Goal: Task Accomplishment & Management: Use online tool/utility

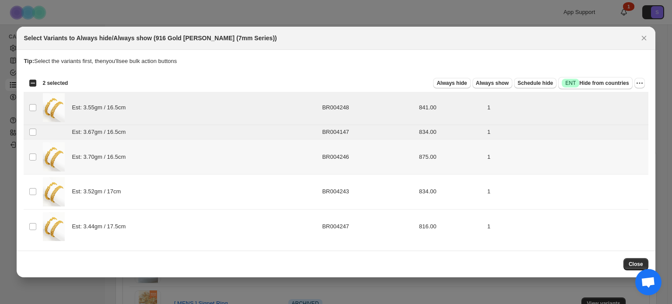
click at [37, 155] on td "Select product variant" at bounding box center [32, 156] width 17 height 35
click at [36, 189] on td "Select product variant" at bounding box center [32, 191] width 17 height 35
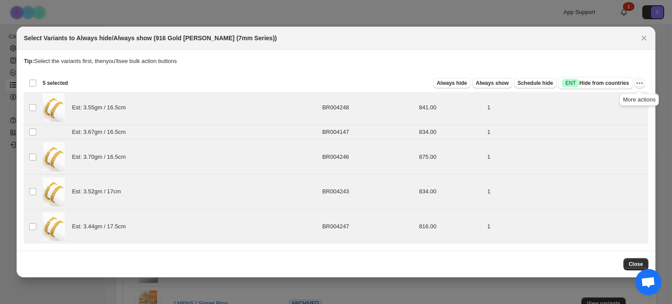
click at [641, 82] on icon "More actions" at bounding box center [639, 83] width 9 height 9
click at [631, 134] on button "Undo scheduled hide" at bounding box center [607, 130] width 69 height 14
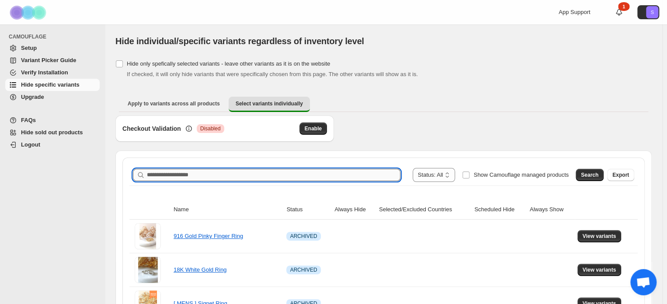
click at [276, 172] on input "Search product name" at bounding box center [274, 175] width 254 height 12
type input "**********"
click at [587, 175] on button "Search" at bounding box center [590, 175] width 28 height 12
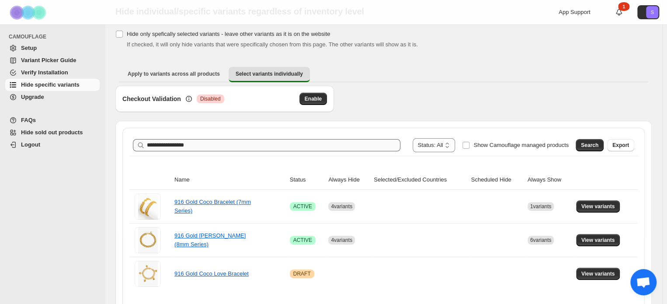
scroll to position [56, 0]
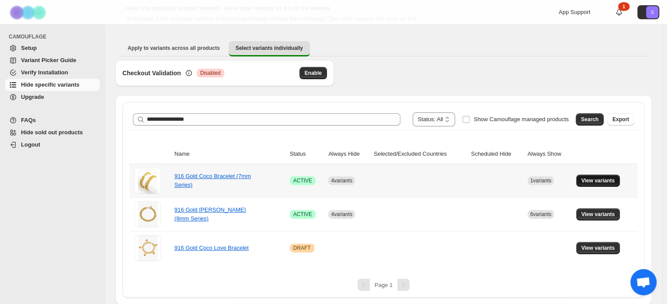
click at [596, 183] on span "View variants" at bounding box center [598, 180] width 34 height 7
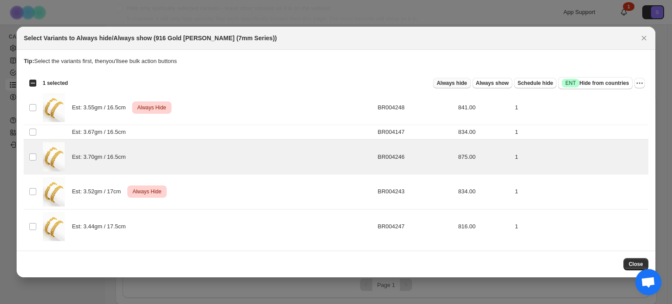
click at [462, 82] on span "Always hide" at bounding box center [451, 83] width 30 height 7
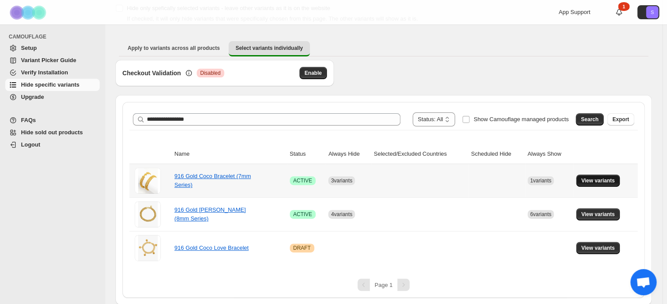
click at [599, 179] on span "View variants" at bounding box center [598, 180] width 34 height 7
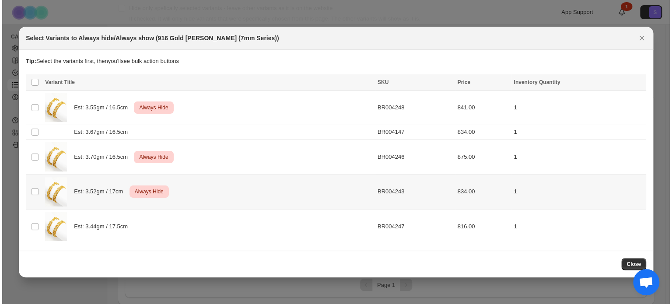
scroll to position [0, 0]
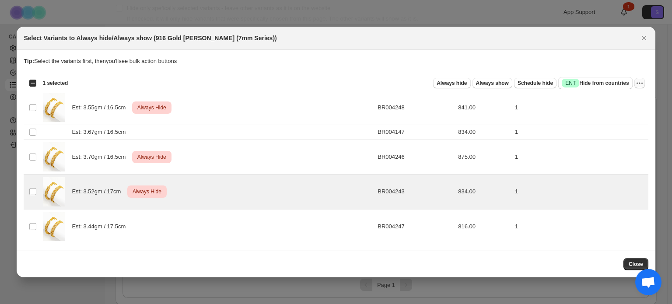
click at [644, 84] on button "More actions" at bounding box center [639, 83] width 10 height 10
click at [604, 132] on span "Undo scheduled hide" at bounding box center [601, 130] width 53 height 7
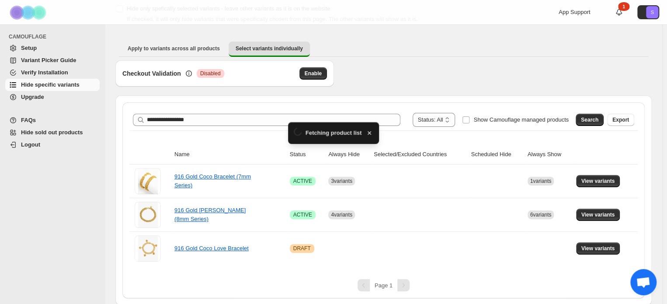
scroll to position [56, 0]
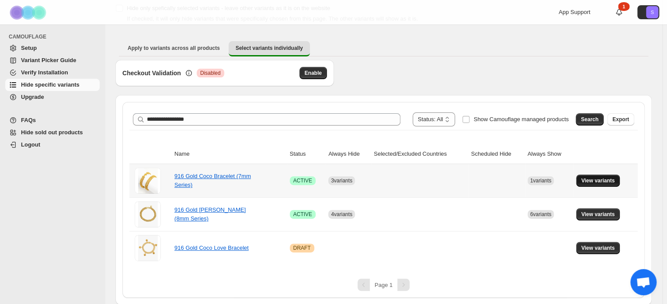
click at [592, 179] on span "View variants" at bounding box center [598, 180] width 34 height 7
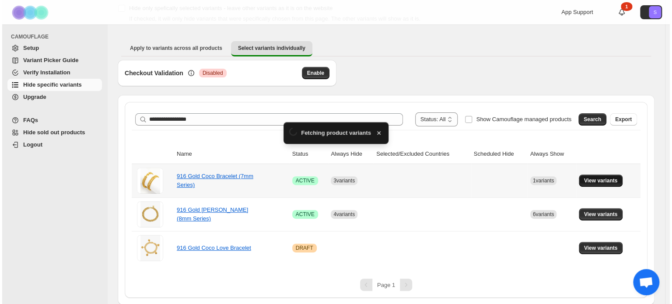
scroll to position [0, 0]
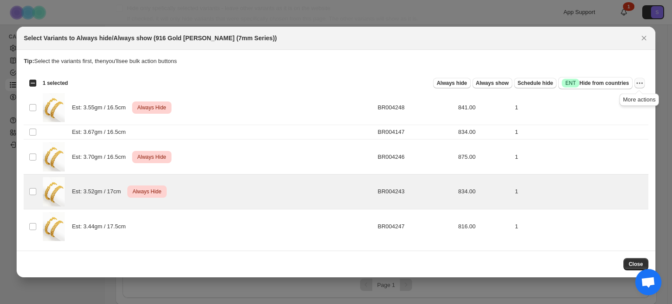
click at [640, 84] on icon "More actions" at bounding box center [639, 83] width 9 height 9
click at [631, 101] on span "Undo always hide" at bounding box center [606, 100] width 63 height 9
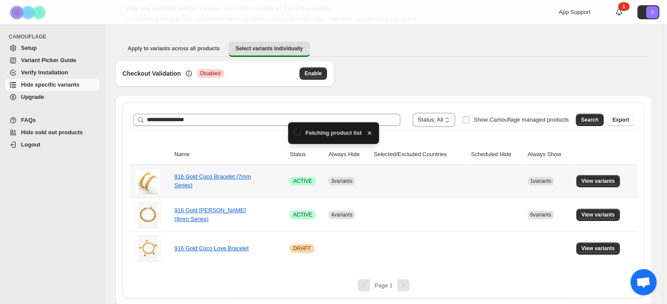
scroll to position [56, 0]
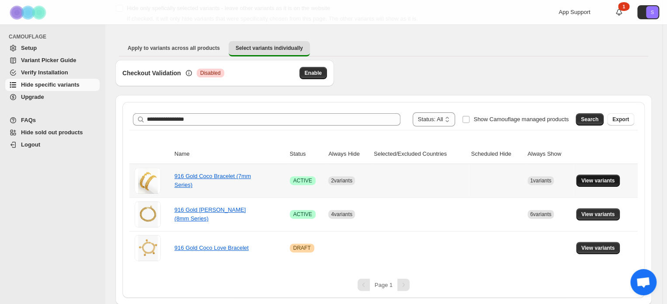
click at [603, 183] on span "View variants" at bounding box center [598, 180] width 34 height 7
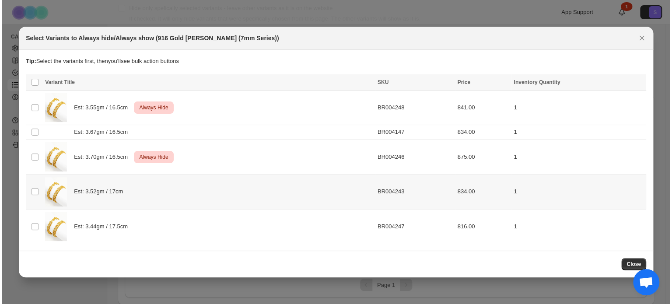
scroll to position [0, 0]
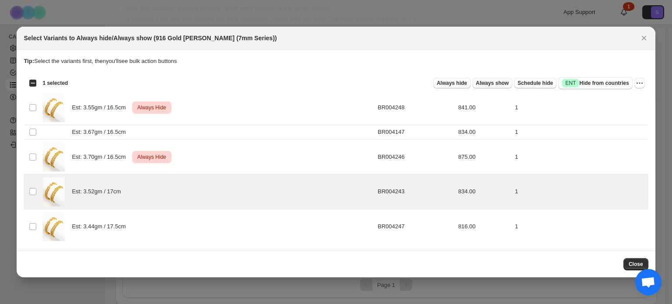
click at [508, 84] on span "Always show" at bounding box center [492, 83] width 33 height 7
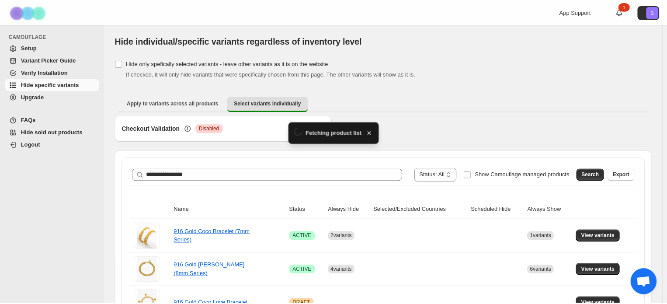
scroll to position [54, 0]
